Goal: Information Seeking & Learning: Find contact information

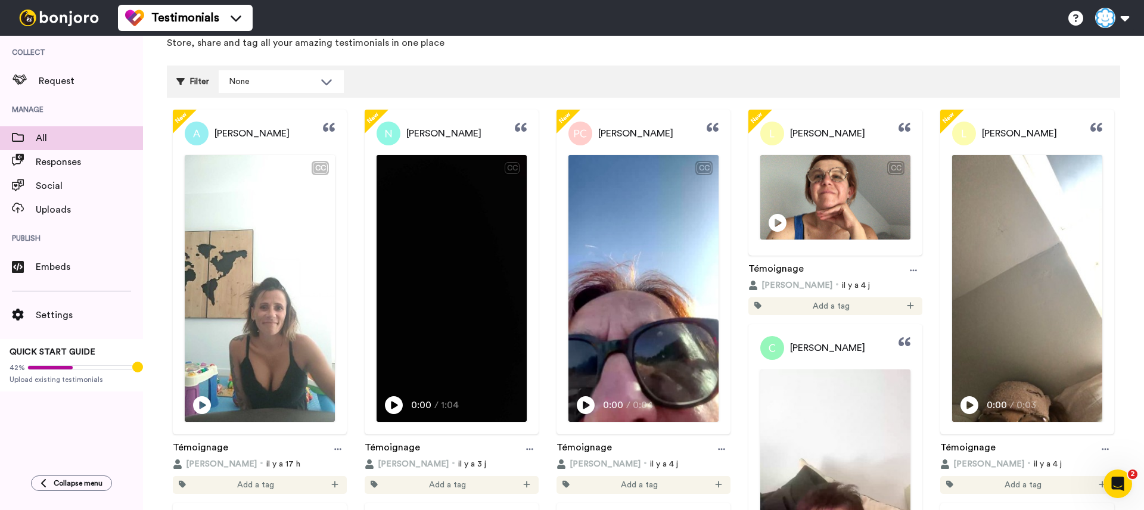
scroll to position [60, 0]
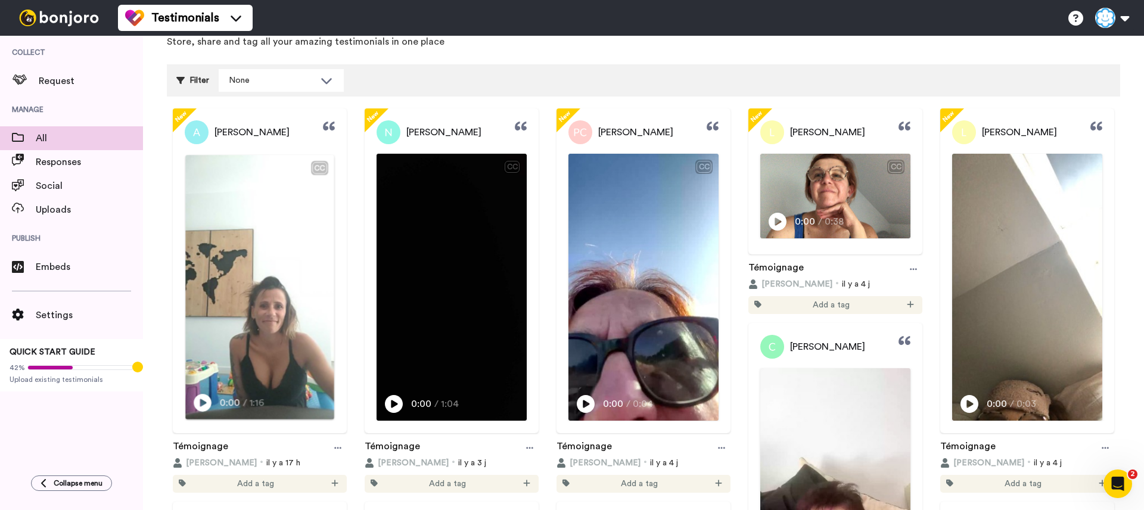
click at [200, 406] on icon "Play/Pause" at bounding box center [203, 402] width 18 height 23
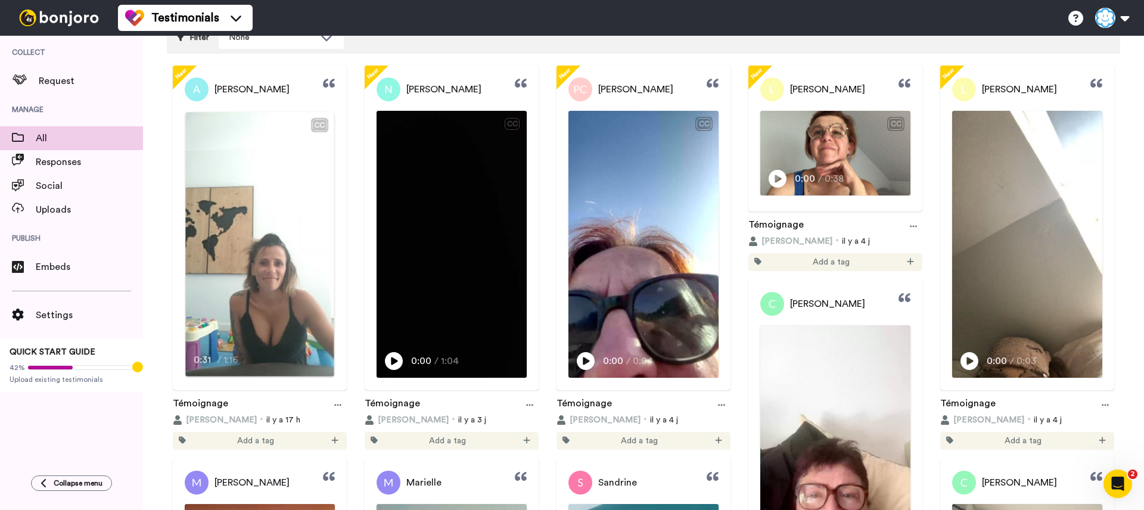
scroll to position [105, 0]
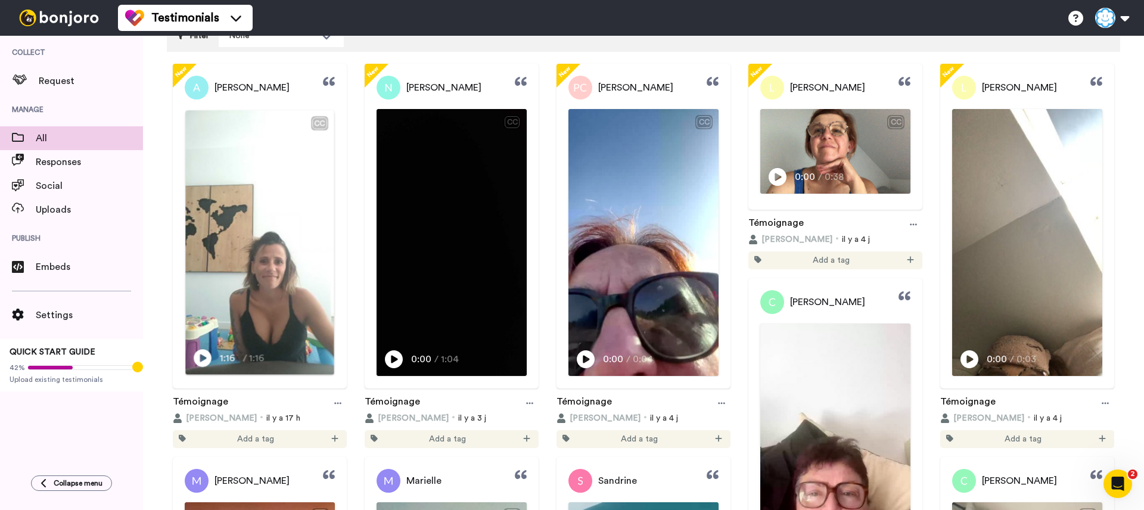
click at [284, 183] on video at bounding box center [259, 242] width 148 height 265
click at [288, 88] on div "[PERSON_NAME]" at bounding box center [260, 88] width 174 height 24
click at [242, 89] on span "[PERSON_NAME]" at bounding box center [251, 87] width 75 height 14
click at [237, 88] on span "[PERSON_NAME]" at bounding box center [251, 87] width 75 height 14
click at [230, 91] on span "[PERSON_NAME]" at bounding box center [251, 87] width 75 height 14
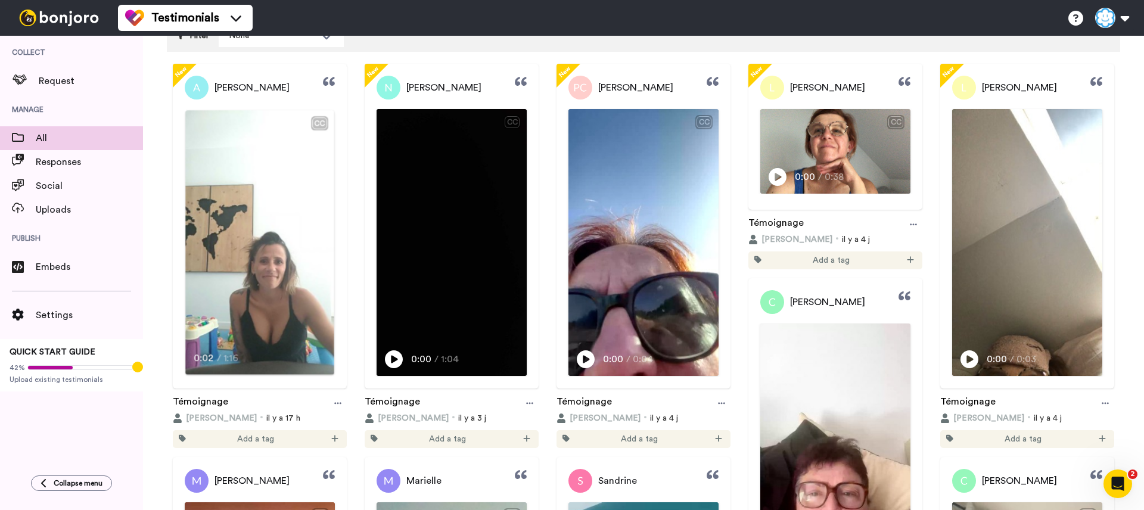
click at [242, 158] on video at bounding box center [259, 242] width 148 height 265
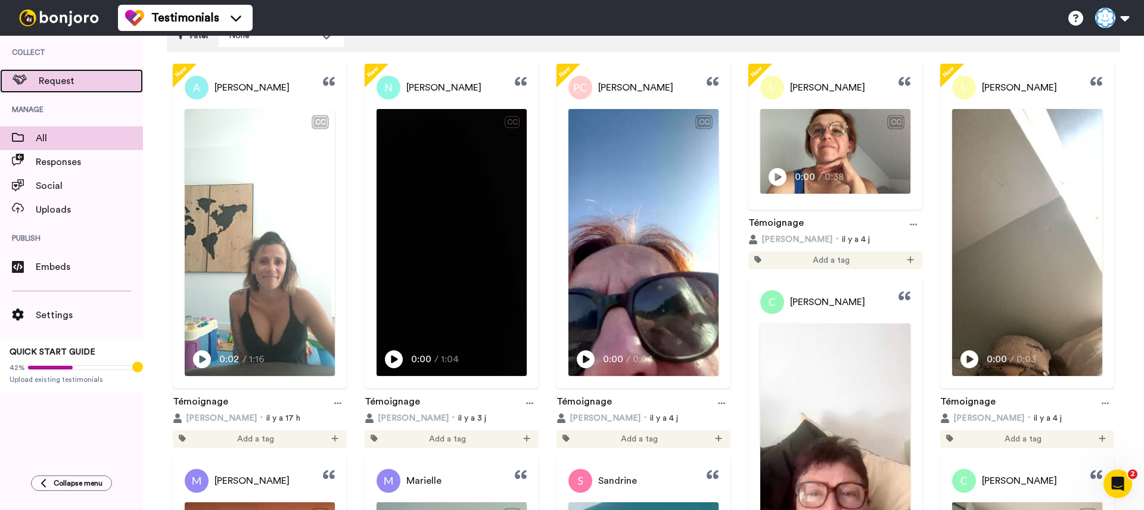
click at [76, 90] on div "Request" at bounding box center [71, 81] width 143 height 24
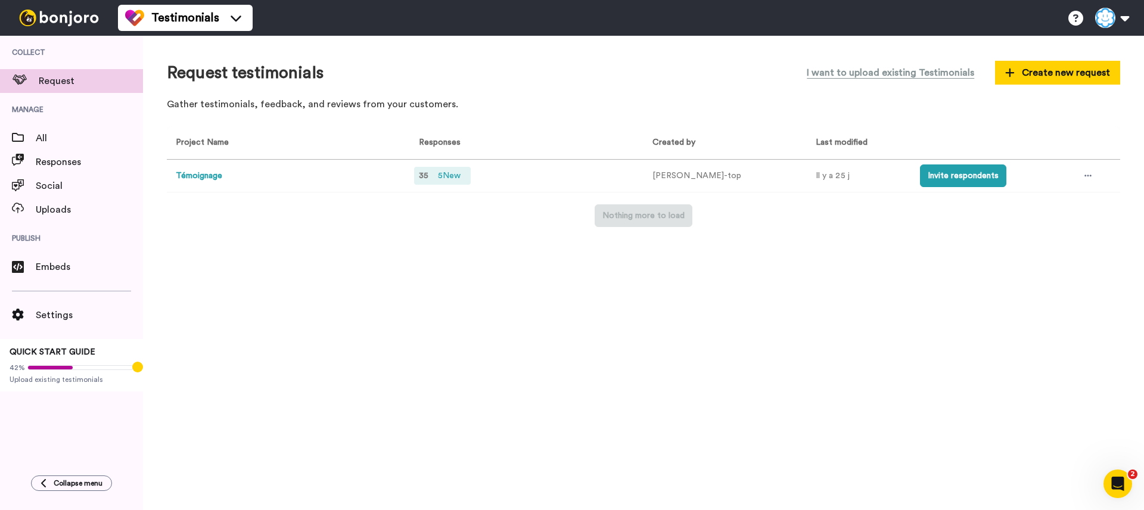
click at [452, 177] on span "5 New" at bounding box center [449, 175] width 32 height 13
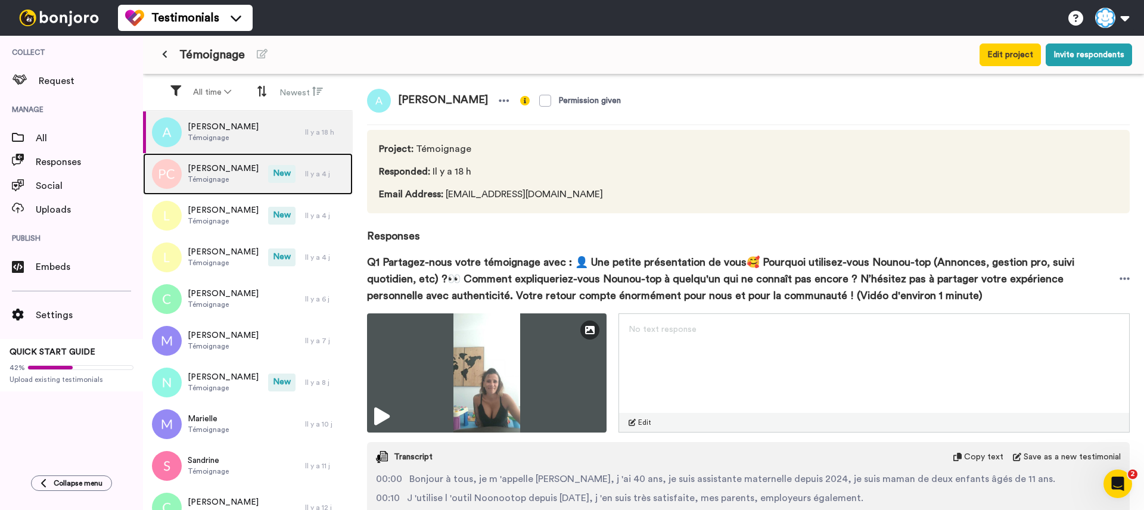
click at [260, 189] on div "[PERSON_NAME]" at bounding box center [205, 174] width 125 height 42
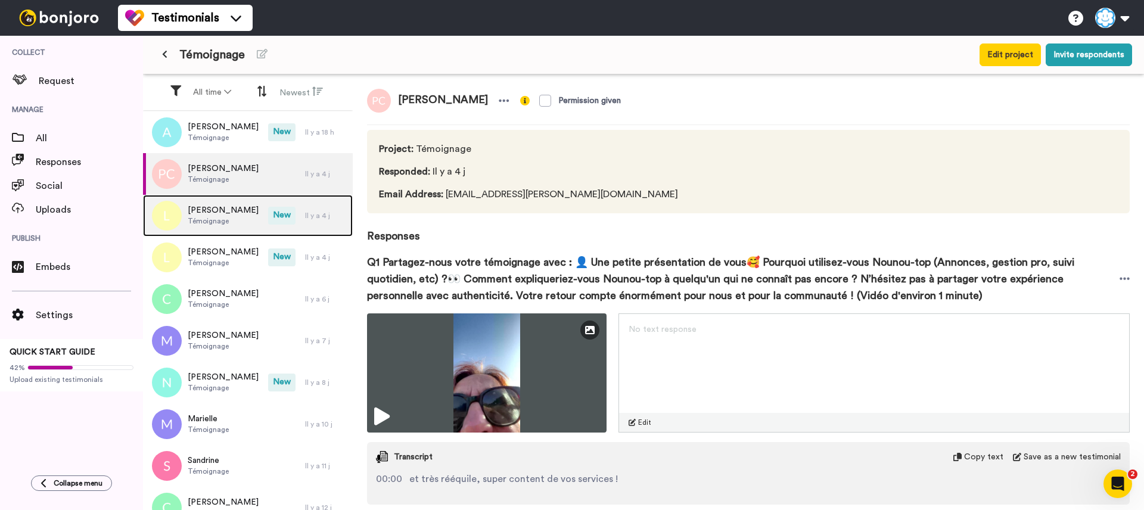
click at [255, 211] on div "[PERSON_NAME]" at bounding box center [205, 216] width 125 height 42
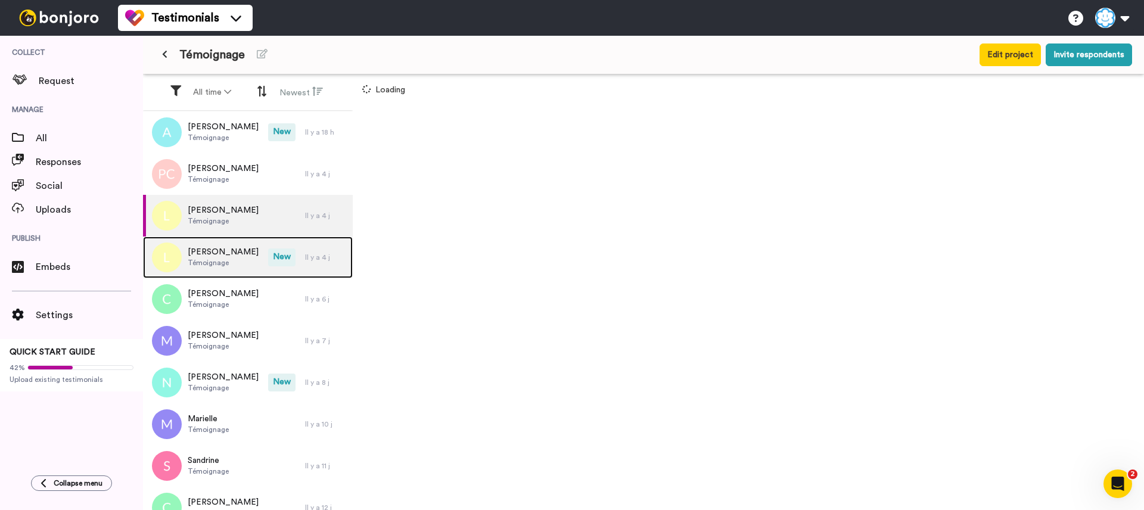
click at [250, 245] on div "[PERSON_NAME]" at bounding box center [205, 258] width 125 height 42
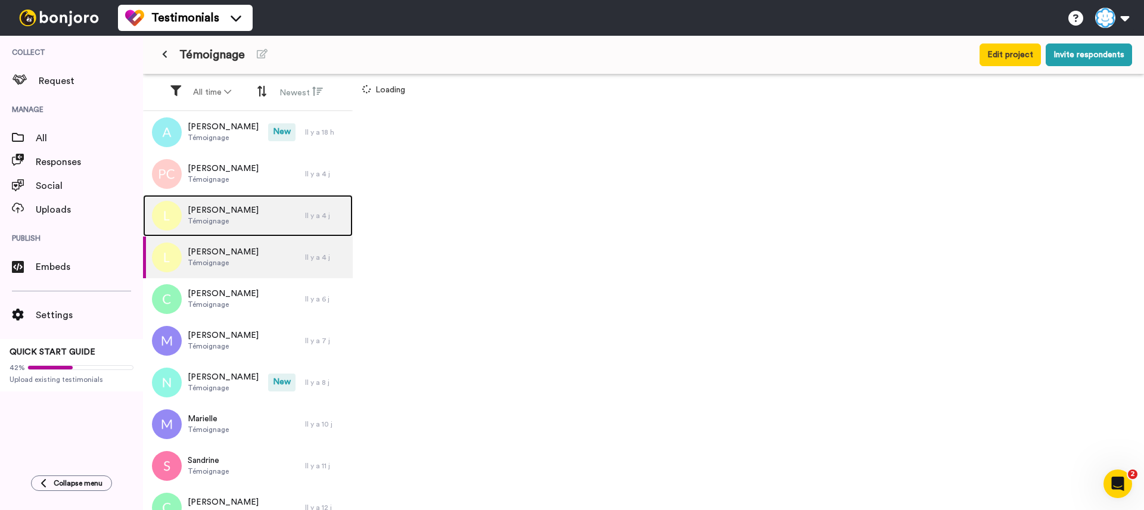
click at [249, 215] on div "[PERSON_NAME]" at bounding box center [224, 216] width 162 height 42
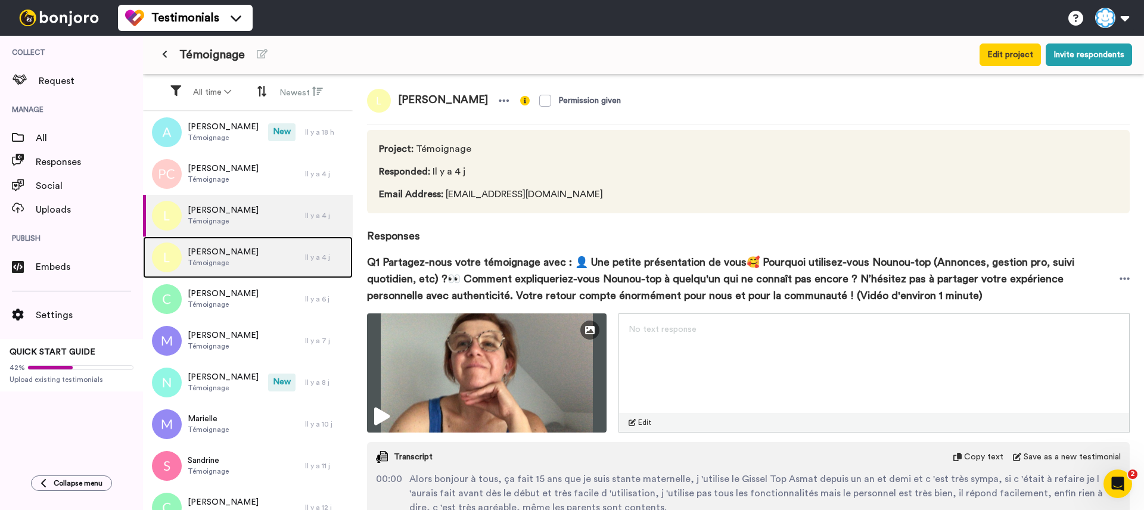
click at [247, 254] on div "[PERSON_NAME]" at bounding box center [224, 258] width 162 height 42
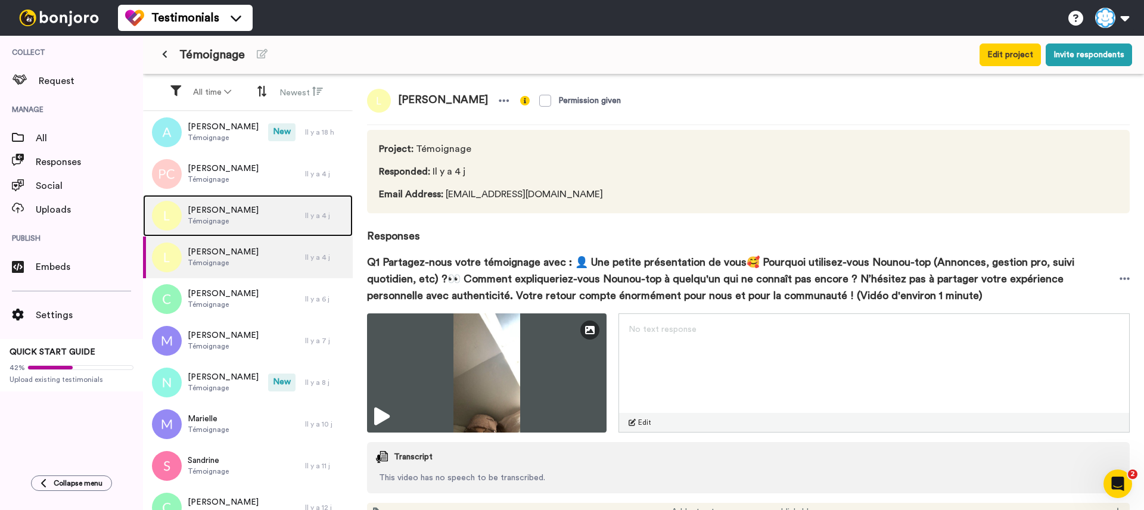
click at [261, 211] on div "[PERSON_NAME]" at bounding box center [224, 216] width 162 height 42
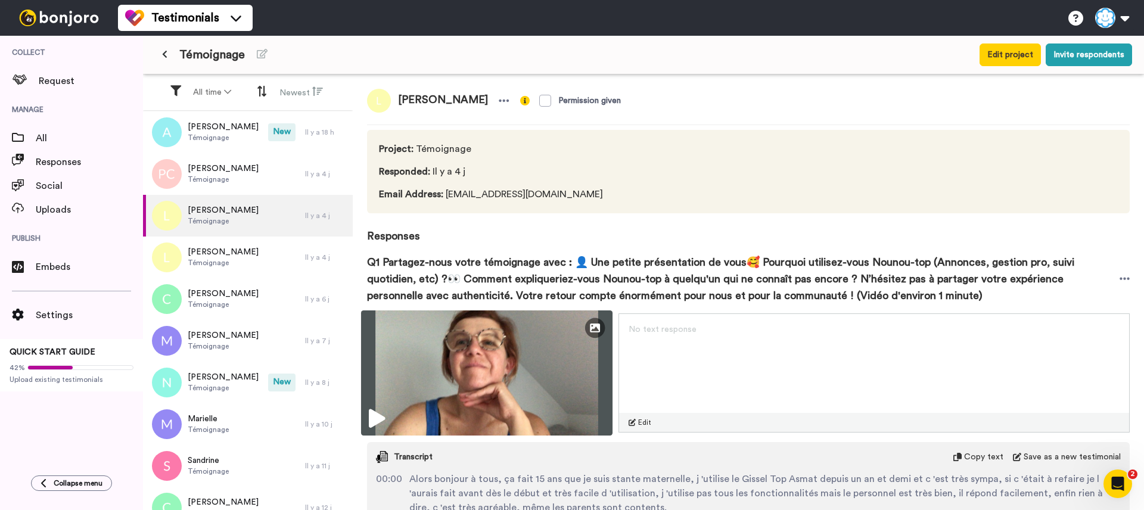
click at [381, 411] on icon at bounding box center [377, 418] width 16 height 19
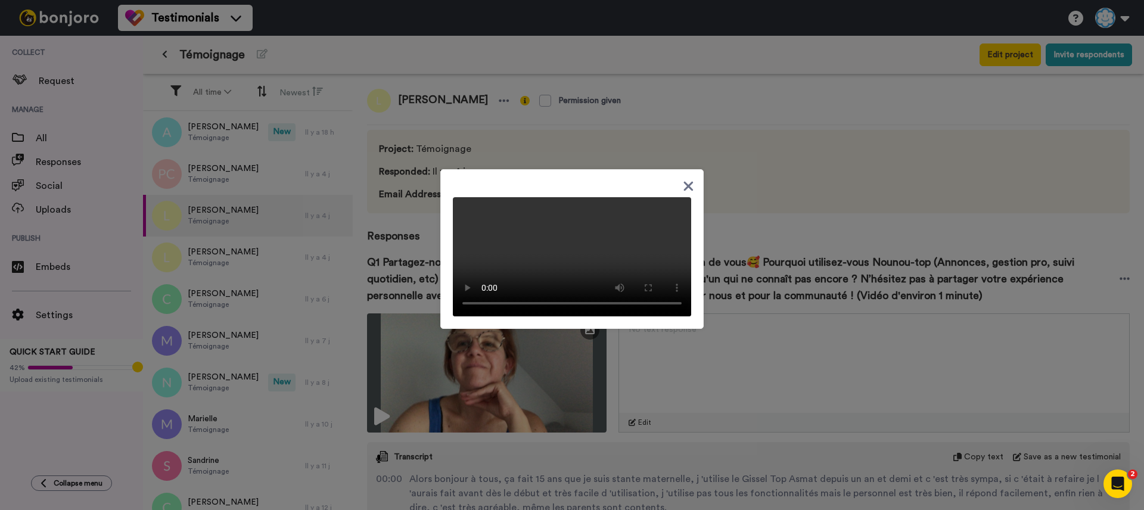
click at [692, 179] on icon at bounding box center [688, 186] width 11 height 15
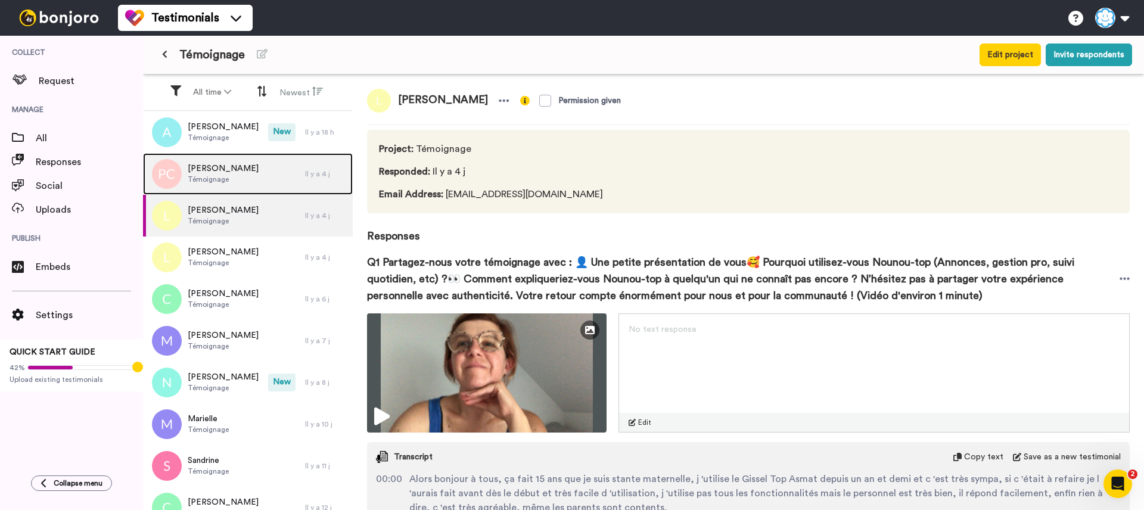
click at [259, 189] on div "[PERSON_NAME]" at bounding box center [224, 174] width 162 height 42
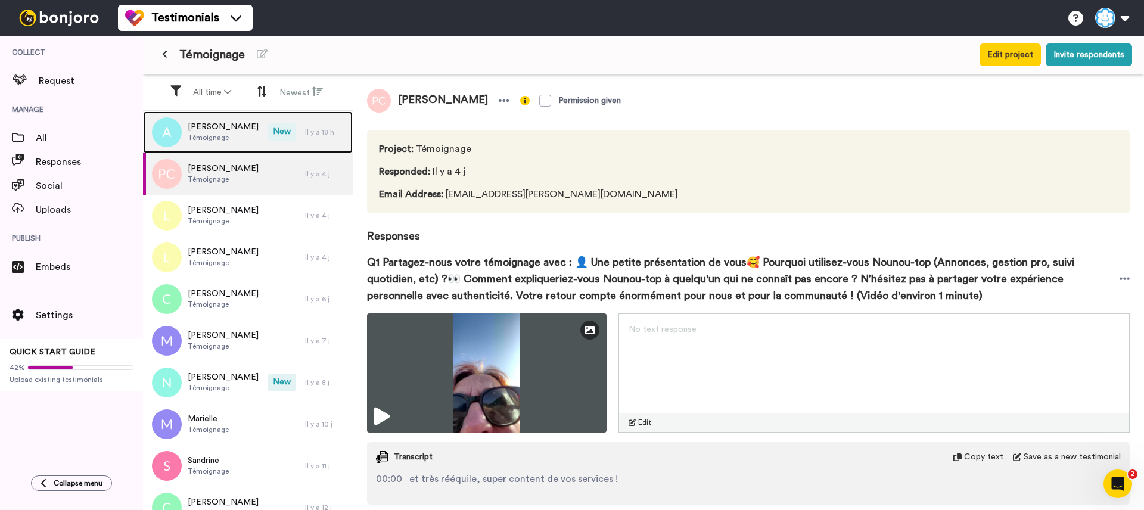
click at [235, 148] on div "[PERSON_NAME]" at bounding box center [205, 132] width 125 height 42
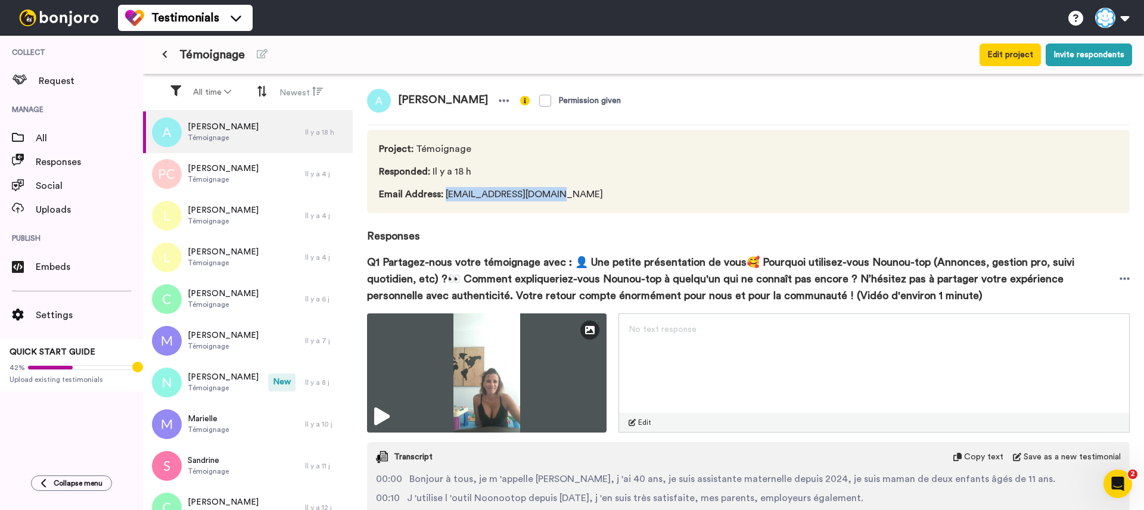
drag, startPoint x: 445, startPoint y: 196, endPoint x: 556, endPoint y: 188, distance: 111.1
click at [556, 188] on span "Email Address : [EMAIL_ADDRESS][DOMAIN_NAME]" at bounding box center [493, 194] width 229 height 14
copy span "[EMAIL_ADDRESS][DOMAIN_NAME]"
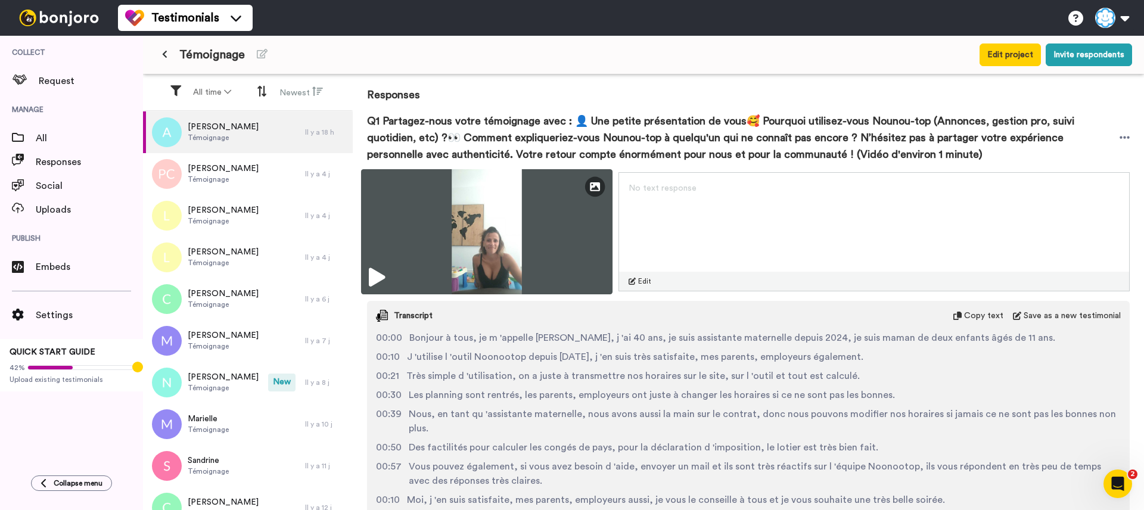
scroll to position [158, 0]
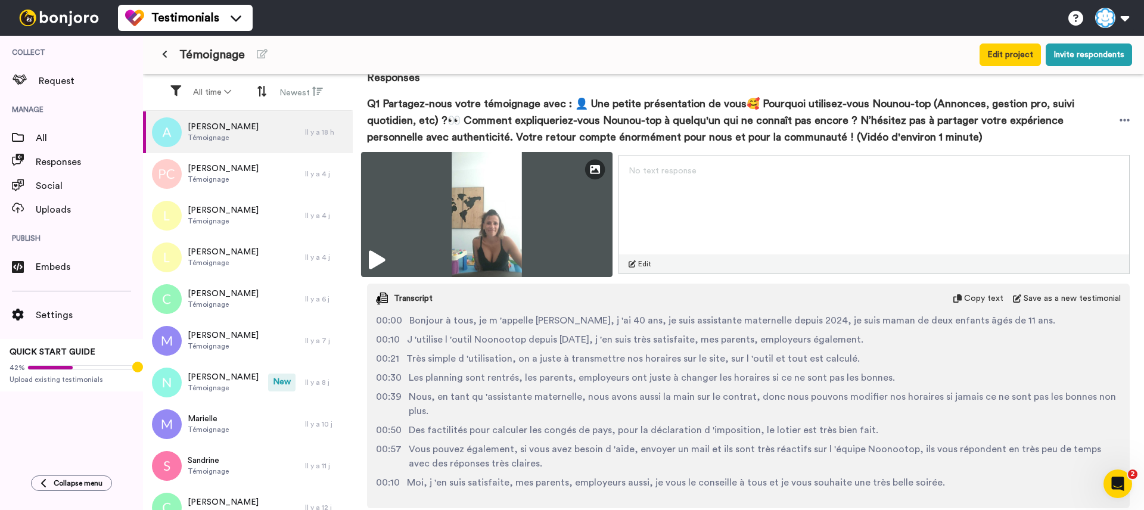
click at [378, 263] on icon at bounding box center [377, 260] width 16 height 19
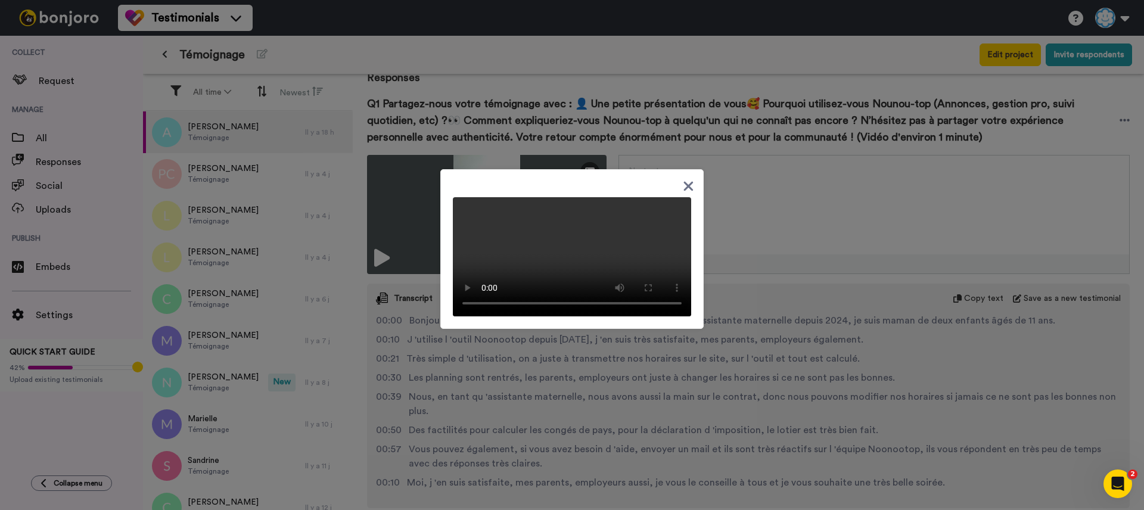
click at [686, 179] on icon at bounding box center [688, 186] width 11 height 15
